Goal: Task Accomplishment & Management: Manage account settings

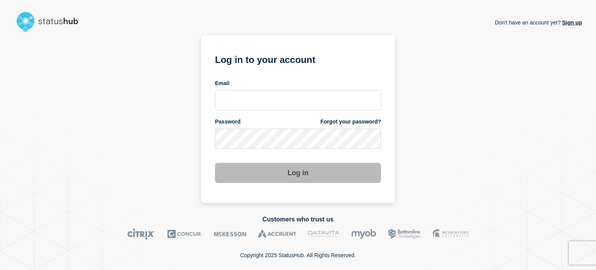
type input "[PERSON_NAME][EMAIL_ADDRESS][PERSON_NAME][DOMAIN_NAME]"
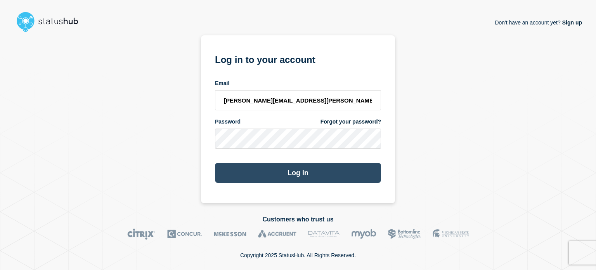
click at [307, 171] on button "Log in" at bounding box center [298, 172] width 166 height 20
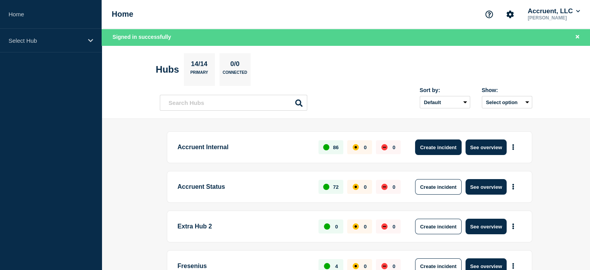
click at [428, 149] on button "Create incident" at bounding box center [438, 147] width 47 height 16
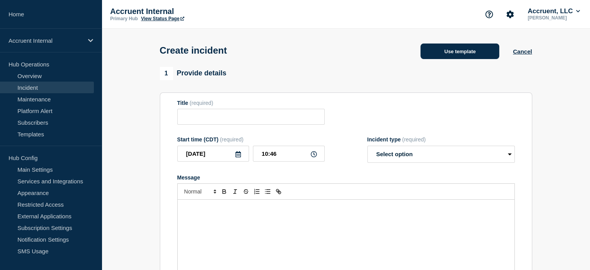
click at [465, 57] on button "Use template" at bounding box center [459, 51] width 79 height 16
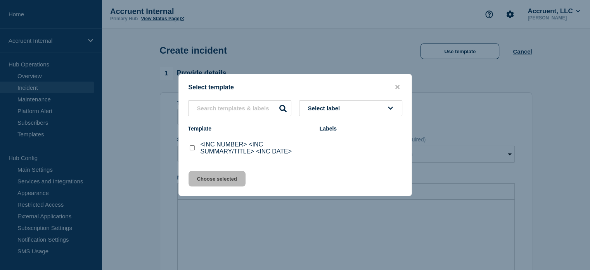
click at [237, 144] on p "<INC NUMBER> <INC SUMMARY/TITLE> <INC DATE>" at bounding box center [255, 148] width 111 height 14
click at [229, 152] on p "<INC NUMBER> <INC SUMMARY/TITLE> <INC DATE>" at bounding box center [255, 148] width 111 height 14
click at [196, 148] on div "<INC NUMBER> <INC SUMMARY/TITLE> <INC DATE>" at bounding box center [250, 148] width 124 height 14
click at [192, 148] on input "<INC NUMBER> <INC SUMMARY/TITLE> <INC DATE> checkbox" at bounding box center [192, 147] width 5 height 5
checkbox input "true"
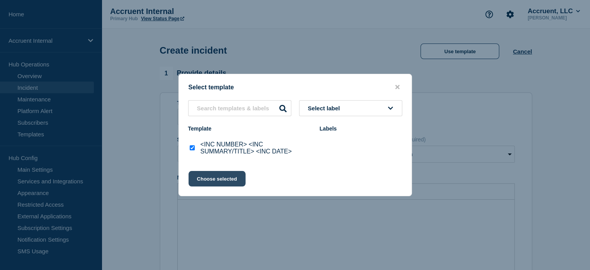
click at [221, 181] on button "Choose selected" at bounding box center [216, 179] width 57 height 16
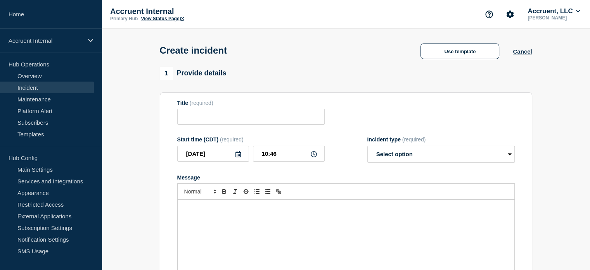
type input "<INC NUMBER> <INC SUMMARY/TITLE> <INC DATE>"
select select "investigating"
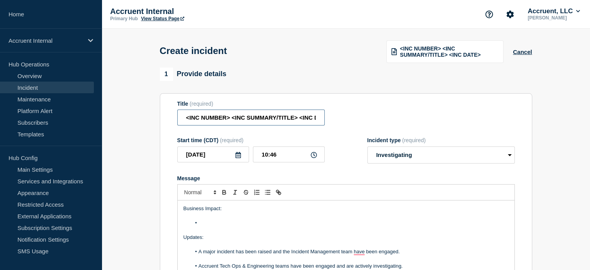
scroll to position [0, 17]
drag, startPoint x: 183, startPoint y: 117, endPoint x: 333, endPoint y: 120, distance: 150.1
click at [333, 120] on div "Title (required) <INC NUMBER> <INC SUMMARY/TITLE> <INC DATE>" at bounding box center [345, 112] width 337 height 25
paste input "INC1522326 - ATC US unable to connect to DB."
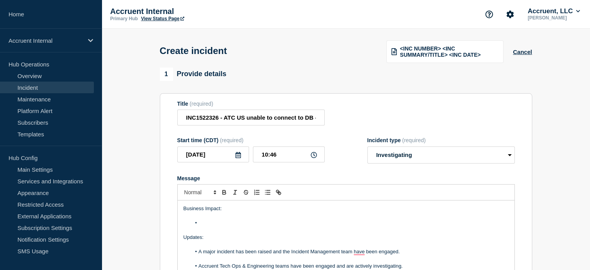
click at [342, 130] on form "Title (required) INC1522326 - ATC US unable to connect to DB - [DATE] Start tim…" at bounding box center [345, 197] width 337 height 194
click at [314, 119] on input "INC1522326 - ATC US unable to connect to DB - [DATE]" at bounding box center [250, 117] width 147 height 16
click at [314, 119] on input "INC1522326 - ATC US unable to connect to DB - 8/16/20" at bounding box center [250, 117] width 147 height 16
type input "INC1522326 - ATC US unable to connect to DB - 8/16/25"
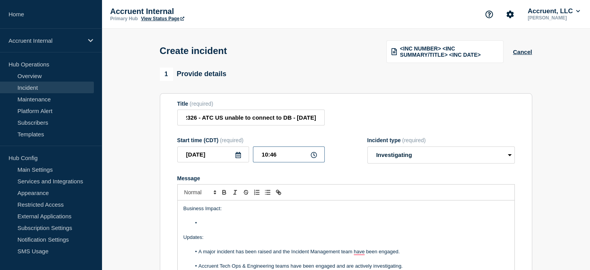
click at [278, 157] on input "10:46" at bounding box center [289, 154] width 72 height 16
click at [266, 156] on input "10:46" at bounding box center [289, 154] width 72 height 16
click at [278, 155] on input "10:46" at bounding box center [289, 154] width 72 height 16
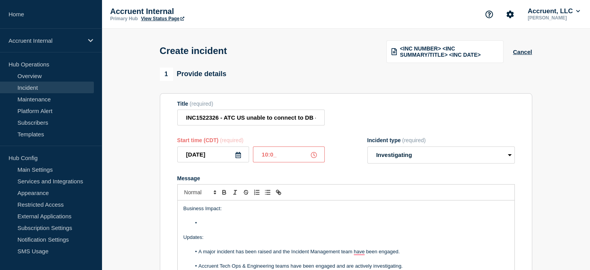
type input "10:00"
click at [271, 217] on p "To enrich screen reader interactions, please activate Accessibility in Grammarl…" at bounding box center [345, 215] width 325 height 7
click at [269, 223] on li "To enrich screen reader interactions, please activate Accessibility in Grammarl…" at bounding box center [350, 222] width 318 height 7
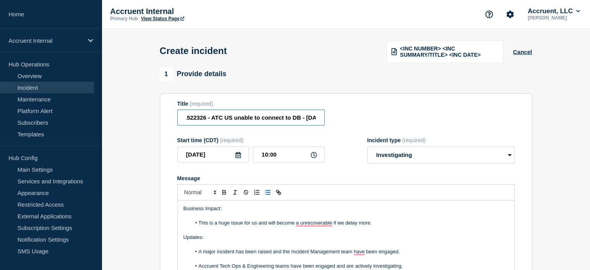
scroll to position [0, 22]
drag, startPoint x: 225, startPoint y: 116, endPoint x: 289, endPoint y: 117, distance: 64.4
click at [289, 117] on input "INC1522326 - ATC US unable to connect to DB - 8/16/25" at bounding box center [250, 117] width 147 height 16
click at [200, 223] on li "This is a huge issue for us and will become a unrecoverable if we delay more." at bounding box center [350, 222] width 318 height 7
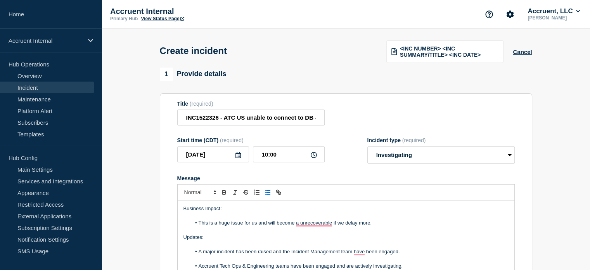
click at [199, 222] on li "This is a huge issue for us and will become a unrecoverable if we delay more." at bounding box center [350, 222] width 318 height 7
paste div "To enrich screen reader interactions, please activate Accessibility in Grammarl…"
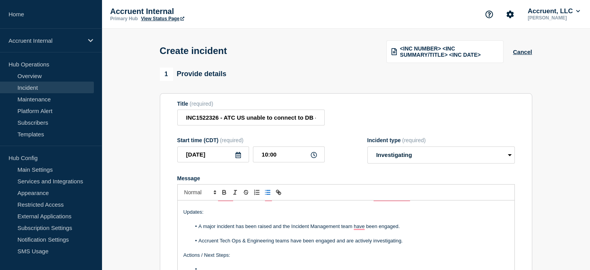
scroll to position [38, 0]
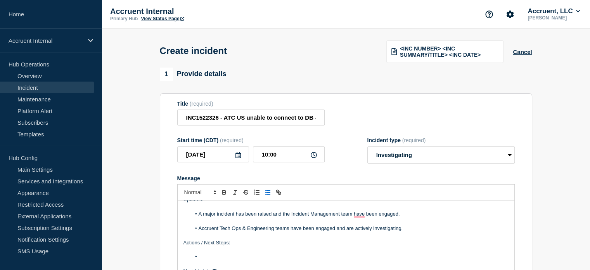
click at [243, 252] on p "To enrich screen reader interactions, please activate Accessibility in Grammarl…" at bounding box center [345, 249] width 325 height 7
click at [243, 253] on p "To enrich screen reader interactions, please activate Accessibility in Grammarl…" at bounding box center [345, 249] width 325 height 7
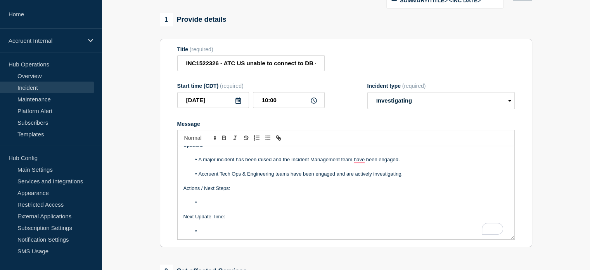
scroll to position [78, 0]
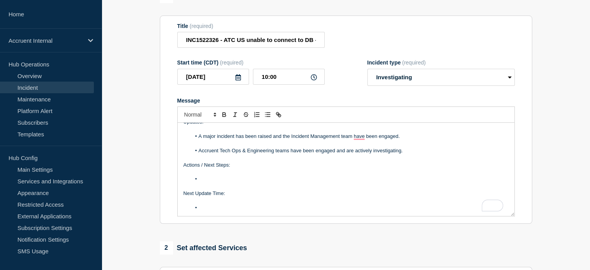
click at [226, 179] on li "To enrich screen reader interactions, please activate Accessibility in Grammarl…" at bounding box center [350, 178] width 318 height 7
click at [225, 209] on li "To enrich screen reader interactions, please activate Accessibility in Grammarl…" at bounding box center [350, 207] width 318 height 7
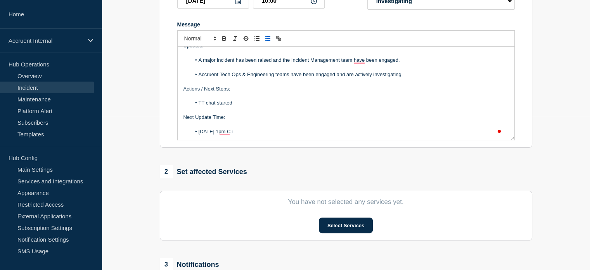
scroll to position [155, 0]
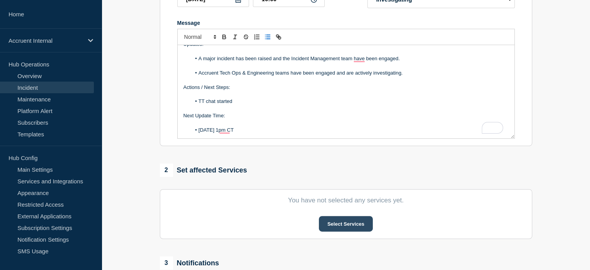
click at [330, 226] on button "Select Services" at bounding box center [346, 224] width 54 height 16
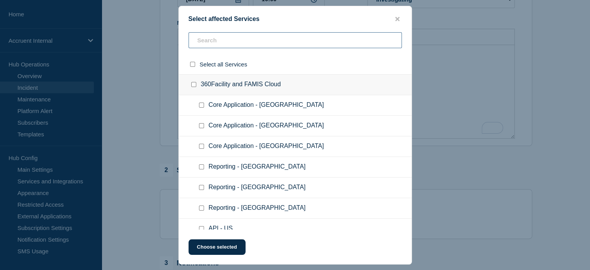
click at [235, 41] on input "text" at bounding box center [294, 40] width 213 height 16
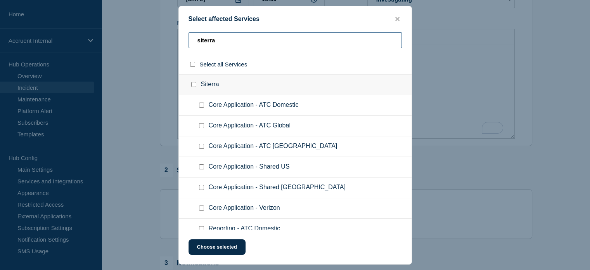
type input "siterra"
click at [282, 145] on span "Core Application - ATC India" at bounding box center [273, 146] width 129 height 8
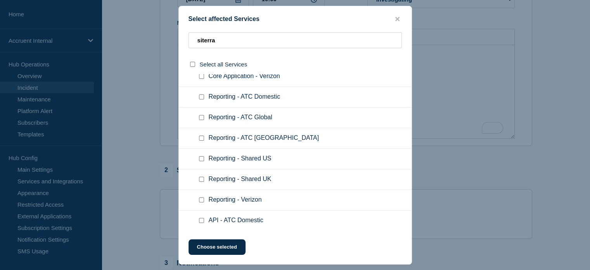
scroll to position [118, 0]
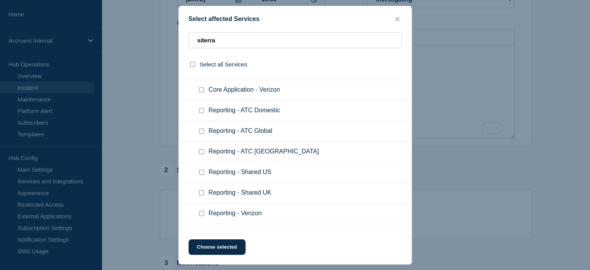
click at [197, 151] on div at bounding box center [202, 152] width 11 height 8
click at [205, 152] on div at bounding box center [202, 152] width 11 height 8
click at [202, 152] on input "Reporting - ATC India checkbox" at bounding box center [201, 151] width 5 height 5
checkbox input "true"
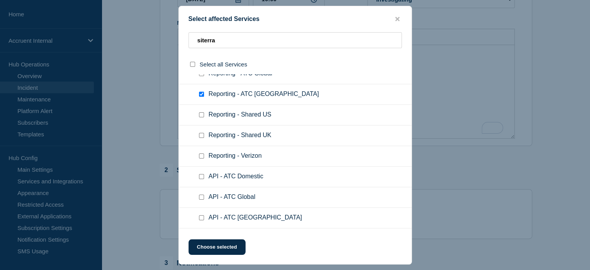
scroll to position [79, 0]
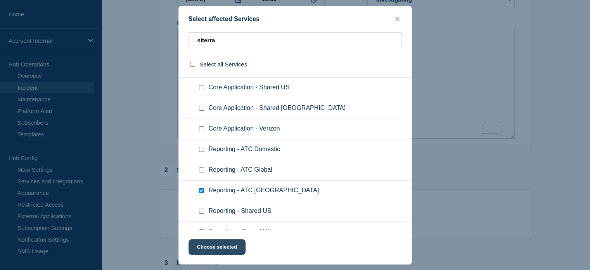
click at [229, 244] on button "Choose selected" at bounding box center [216, 247] width 57 height 16
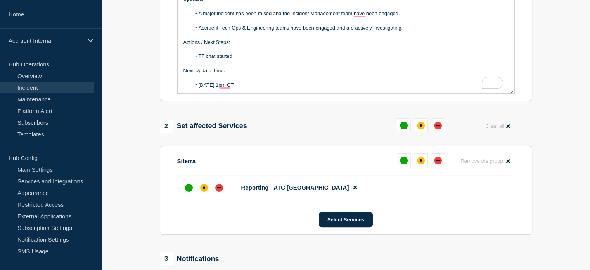
scroll to position [233, 0]
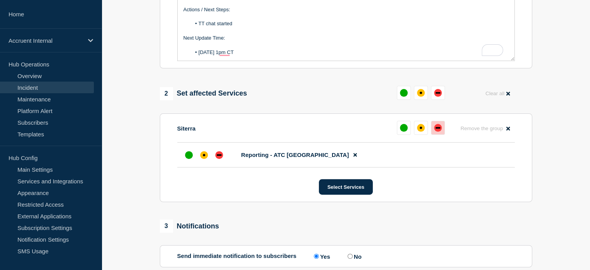
click at [436, 128] on div "down" at bounding box center [437, 128] width 5 height 2
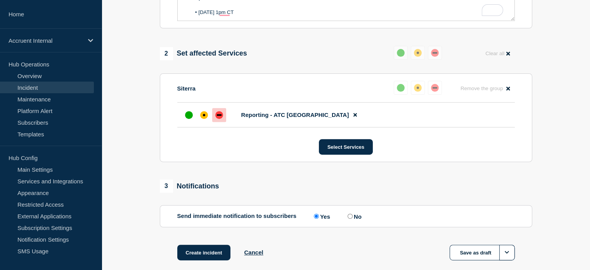
scroll to position [310, 0]
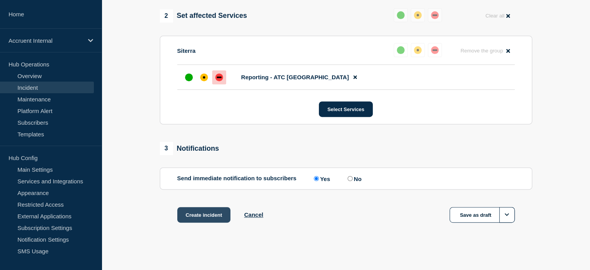
click at [200, 219] on button "Create incident" at bounding box center [204, 215] width 54 height 16
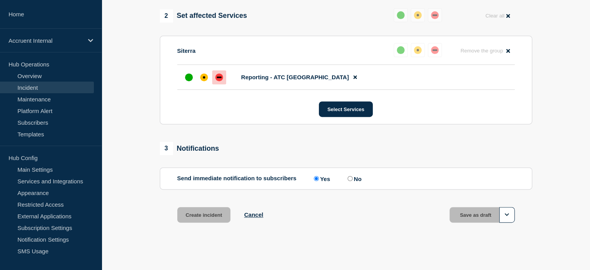
scroll to position [327, 0]
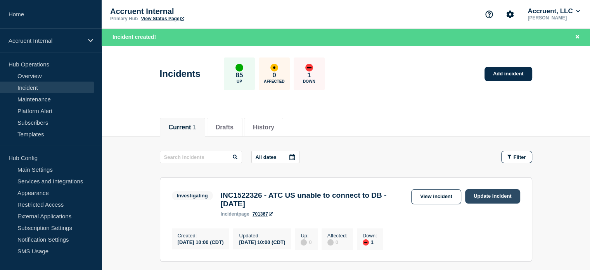
click at [480, 200] on link "Update incident" at bounding box center [492, 196] width 55 height 14
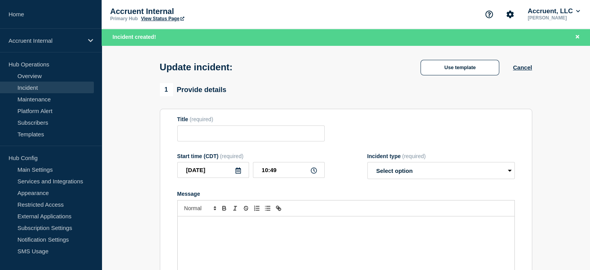
type input "INC1522326 - ATC US unable to connect to DB - 8/16/25"
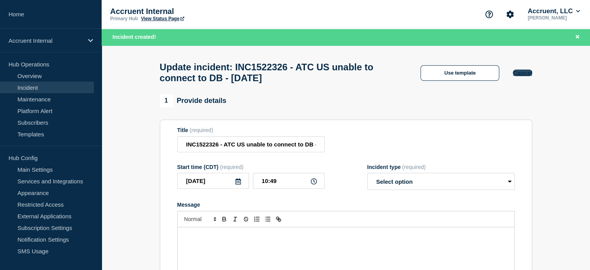
click at [517, 75] on button "Cancel" at bounding box center [522, 72] width 19 height 7
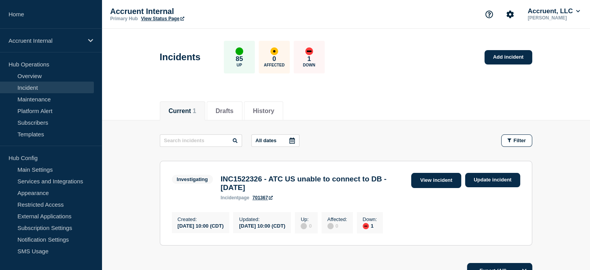
click at [449, 181] on link "View incident" at bounding box center [436, 180] width 50 height 15
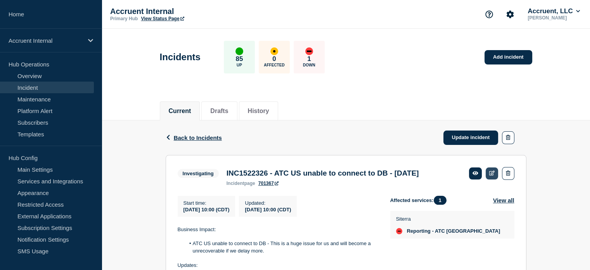
click at [491, 170] on icon at bounding box center [492, 172] width 6 height 5
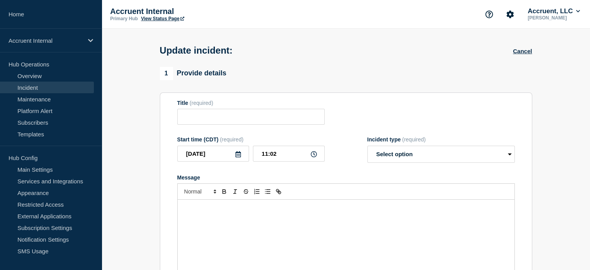
type input "INC1522326 - ATC US unable to connect to DB - 8/16/25"
type input "10:00"
select select "investigating"
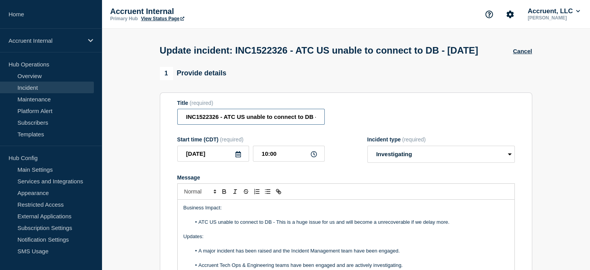
click at [245, 124] on input "INC1522326 - ATC US unable to connect to DB - 8/16/25" at bounding box center [250, 117] width 147 height 16
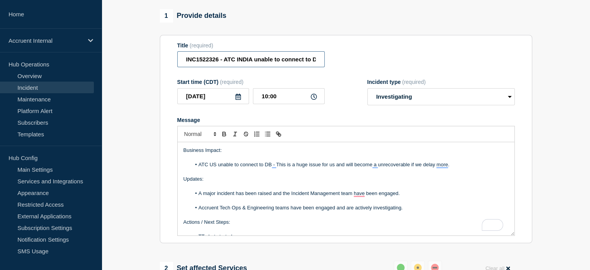
scroll to position [78, 0]
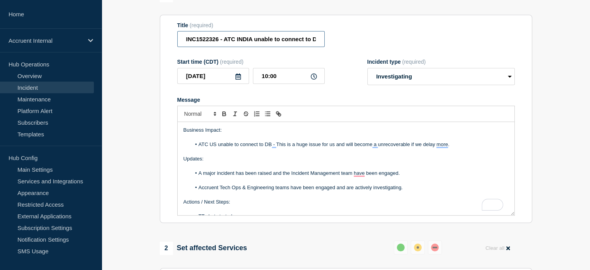
type input "INC1522326 - ATC INDIA unable to connect to DB - 8/16/25"
click at [216, 148] on li "ATC US unable to connect to DB - This is a huge issue for us and will become a …" at bounding box center [350, 144] width 318 height 7
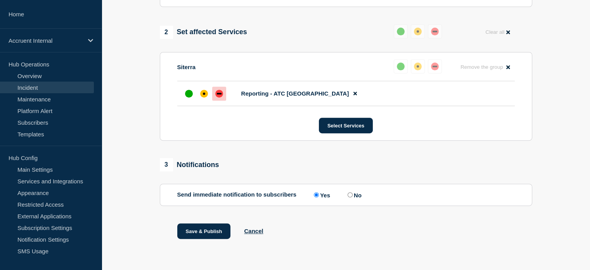
scroll to position [310, 0]
click at [356, 195] on label "No" at bounding box center [354, 194] width 16 height 7
click at [352, 195] on input "No" at bounding box center [349, 194] width 5 height 5
radio input "true"
radio input "false"
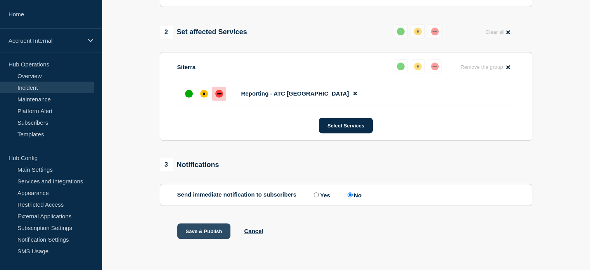
click at [197, 231] on button "Save & Publish" at bounding box center [204, 231] width 54 height 16
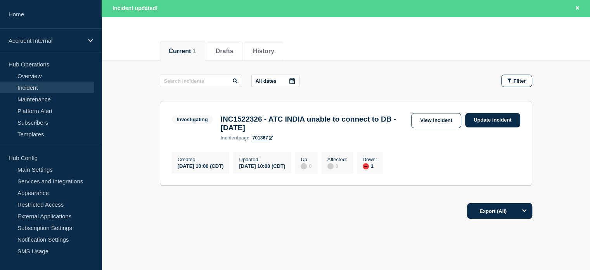
scroll to position [78, 0]
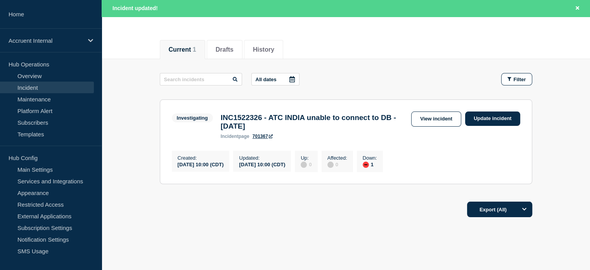
click at [574, 181] on main "All dates Filter Investigating 1 Down INC1522326 - ATC INDIA unable to connect …" at bounding box center [346, 127] width 488 height 136
drag, startPoint x: 139, startPoint y: 39, endPoint x: 116, endPoint y: 12, distance: 35.3
click at [139, 39] on div "Current 1 Drafts History" at bounding box center [346, 45] width 488 height 27
click at [494, 116] on link "Update incident" at bounding box center [492, 118] width 55 height 14
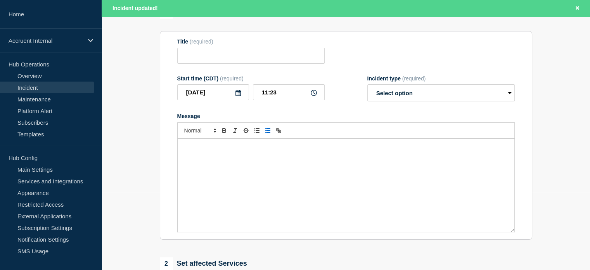
type input "INC1522326 - ATC INDIA unable to connect to DB - 8/16/25"
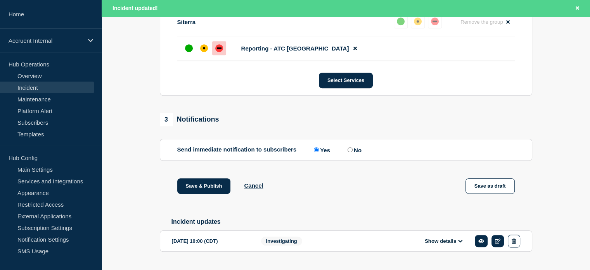
scroll to position [391, 0]
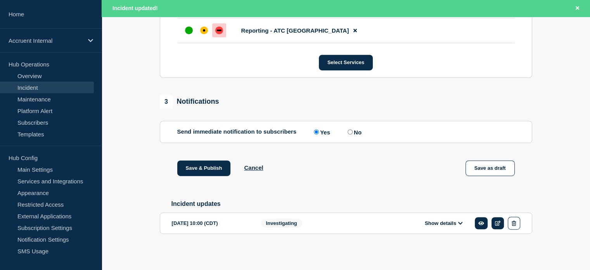
click at [451, 218] on div "Show details" at bounding box center [445, 222] width 149 height 13
click at [448, 219] on button "Show details" at bounding box center [443, 222] width 43 height 7
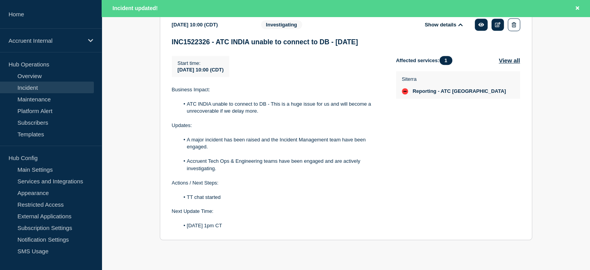
scroll to position [585, 0]
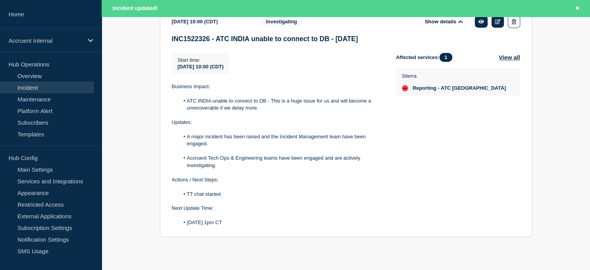
drag, startPoint x: 169, startPoint y: 93, endPoint x: 250, endPoint y: 231, distance: 159.7
click at [250, 231] on section "2025-08-16 10:00 (CDT) Show details Investigating INC1522326 - ATC INDIA unable…" at bounding box center [346, 124] width 372 height 226
copy div "Business Impact: ATC INDIA unable to connect to DB - This is a huge issue for u…"
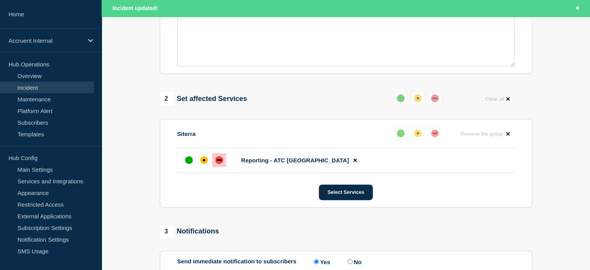
scroll to position [197, 0]
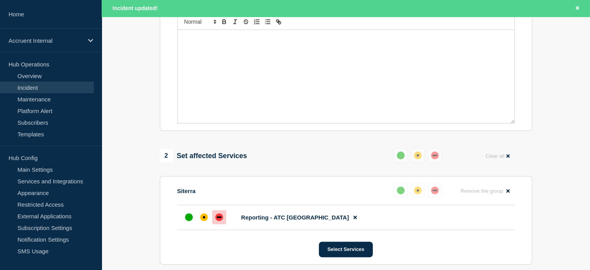
click at [245, 80] on div "Message" at bounding box center [346, 76] width 337 height 93
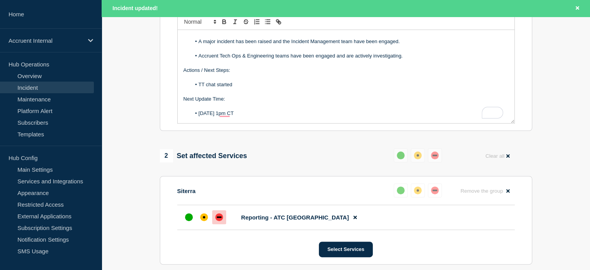
scroll to position [0, 0]
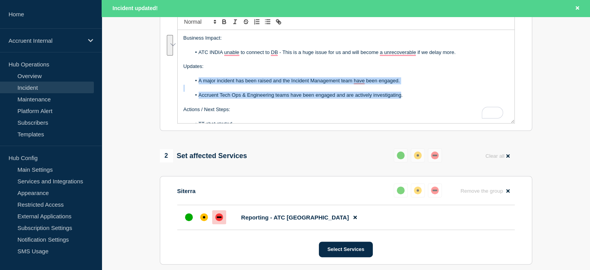
drag, startPoint x: 197, startPoint y: 85, endPoint x: 401, endPoint y: 98, distance: 203.6
click at [401, 98] on div "Business Impact: ATC INDIA unable to connect to DB - This is a huge issue for u…" at bounding box center [346, 76] width 337 height 93
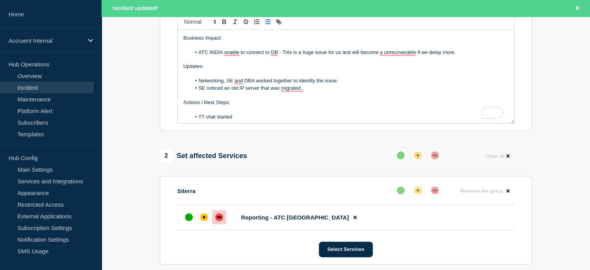
click at [224, 92] on li "SE noticed an old IP server that was migrated ." at bounding box center [350, 88] width 318 height 7
click at [408, 92] on li "SE noticed the customer was running tests against an old IP server that was mig…" at bounding box center [350, 88] width 318 height 7
click at [343, 92] on li "SE noticed the customer was running tests against an old IP server that was mig…" at bounding box center [350, 88] width 318 height 7
click at [414, 92] on li "SE noticed the customer was running tests against an old IP server that was mig…" at bounding box center [350, 88] width 318 height 7
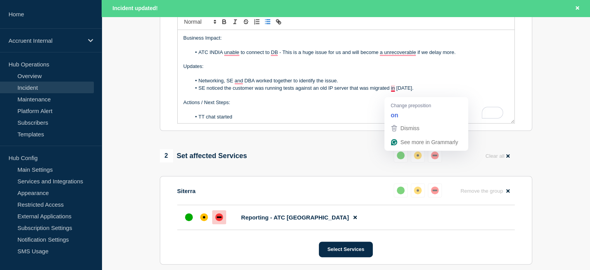
click at [392, 92] on li "SE noticed the customer was running tests against an old IP server that was mig…" at bounding box center [350, 88] width 318 height 7
click at [423, 91] on li "SE noticed the customer was running tests against an old IP server that was mig…" at bounding box center [350, 88] width 318 height 7
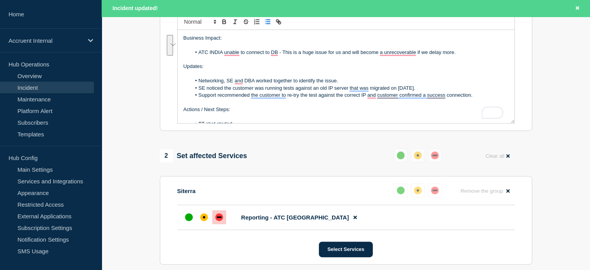
drag, startPoint x: 474, startPoint y: 99, endPoint x: 199, endPoint y: 85, distance: 276.1
click at [199, 85] on ol "Networking, SE and DBA worked together to identify the issue. SE noticed the cu…" at bounding box center [345, 87] width 325 height 21
click at [173, 56] on button "See rewrite suggestions" at bounding box center [170, 45] width 6 height 21
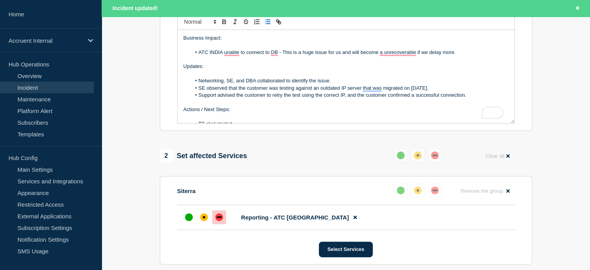
click at [213, 92] on li "SE observed that the customer was testing against an outdated IP server that wa…" at bounding box center [350, 88] width 318 height 7
click at [376, 92] on li "SE noticed that the customer was testing against an outdated IP server that was…" at bounding box center [350, 88] width 318 height 7
click at [477, 98] on li "Support advised the customer to retry the test using the correct IP, and the cu…" at bounding box center [350, 95] width 318 height 7
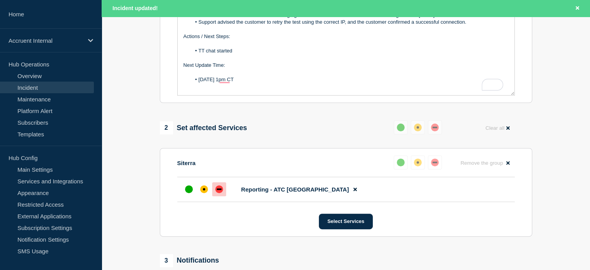
scroll to position [236, 0]
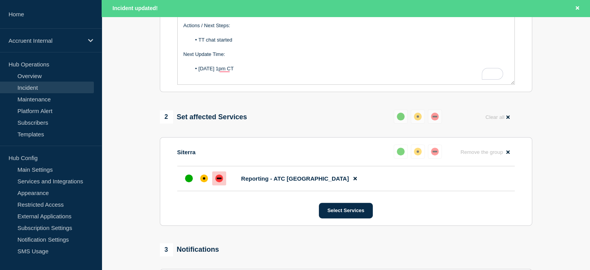
click at [244, 43] on li "TT chat started" at bounding box center [350, 39] width 318 height 7
drag, startPoint x: 244, startPoint y: 45, endPoint x: 186, endPoint y: 27, distance: 60.4
click at [186, 27] on div "Business Impact: ATC INDIA unable to connect to DB - This is a huge issue for u…" at bounding box center [346, 37] width 337 height 93
click at [204, 43] on li "To enrich screen reader interactions, please activate Accessibility in Grammarl…" at bounding box center [350, 39] width 318 height 7
drag, startPoint x: 211, startPoint y: 45, endPoint x: 181, endPoint y: 29, distance: 33.6
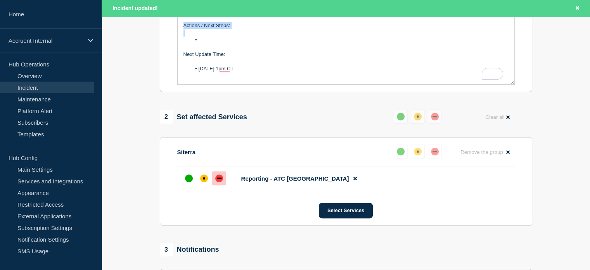
click at [181, 29] on div "Business Impact: ATC INDIA unable to connect to DB - This is a huge issue for u…" at bounding box center [346, 37] width 337 height 93
click at [216, 43] on li "To enrich screen reader interactions, please activate Accessibility in Grammarl…" at bounding box center [350, 39] width 318 height 7
drag, startPoint x: 256, startPoint y: 76, endPoint x: 181, endPoint y: 54, distance: 77.7
click at [181, 54] on div "Business Impact: ATC INDIA unable to connect to DB - This is a huge issue for u…" at bounding box center [346, 37] width 337 height 93
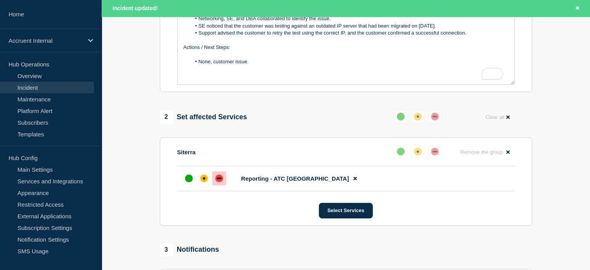
scroll to position [0, 0]
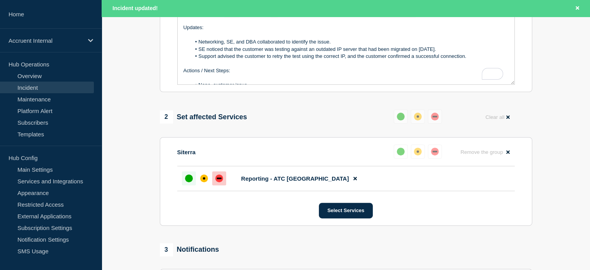
click at [189, 182] on div "up" at bounding box center [189, 178] width 8 height 8
click at [188, 182] on div "up" at bounding box center [189, 178] width 8 height 8
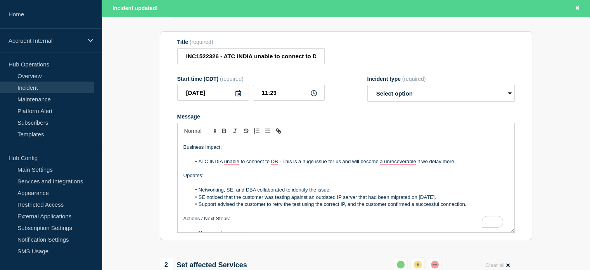
scroll to position [42, 0]
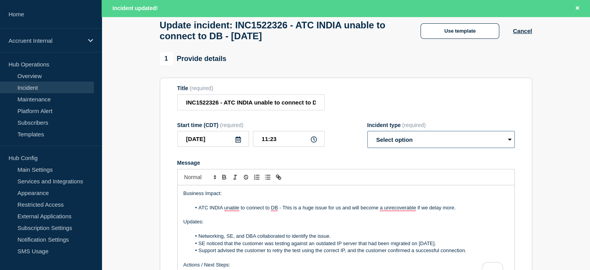
click at [438, 143] on select "Select option Investigating Identified Monitoring Resolved" at bounding box center [440, 139] width 147 height 17
select select "resolved"
click at [367, 135] on select "Select option Investigating Identified Monitoring Resolved" at bounding box center [440, 139] width 147 height 17
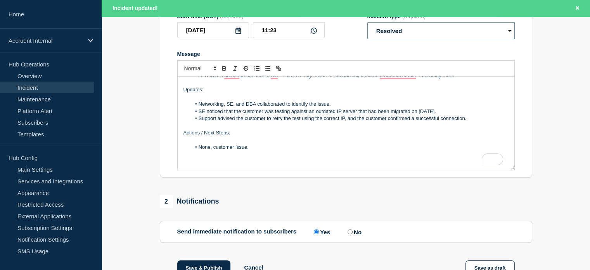
scroll to position [236, 0]
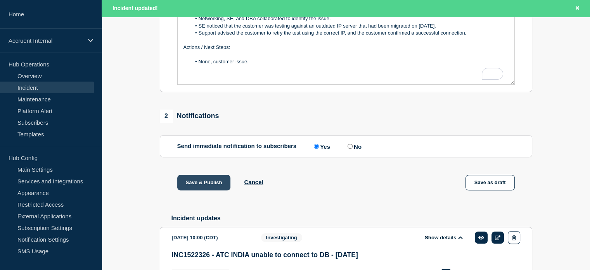
click at [192, 183] on button "Save & Publish" at bounding box center [204, 183] width 54 height 16
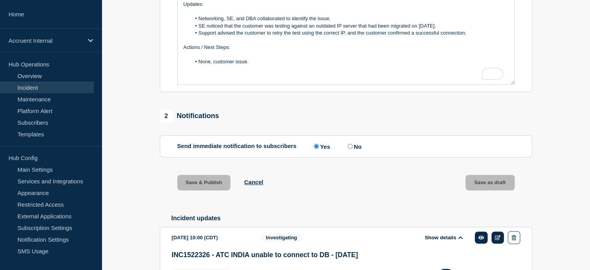
scroll to position [219, 0]
